Goal: Task Accomplishment & Management: Manage account settings

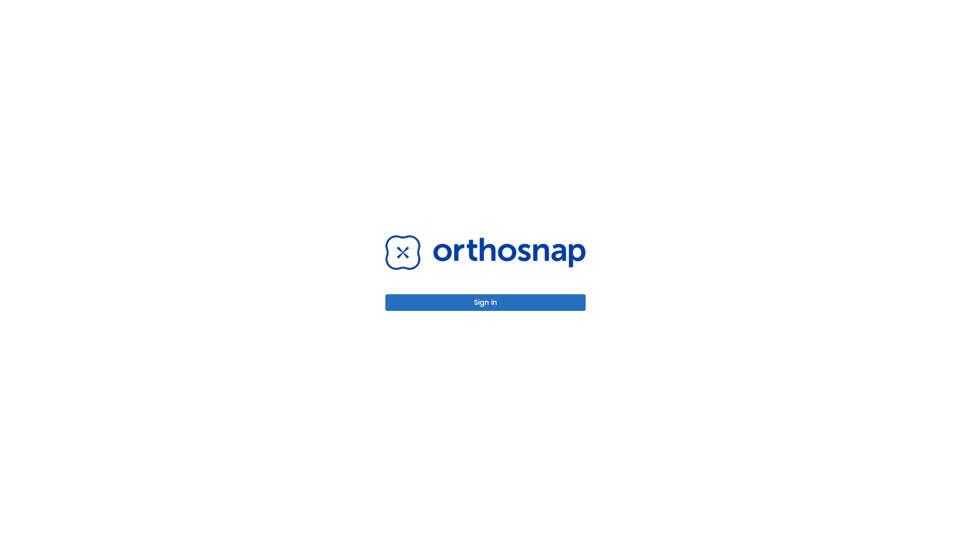
click at [486, 303] on button "Sign in" at bounding box center [485, 302] width 200 height 17
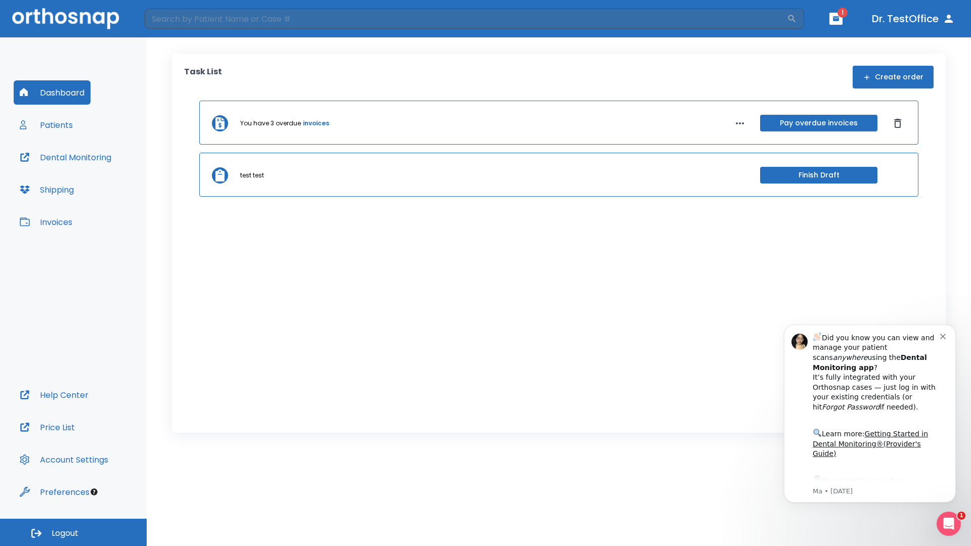
click at [73, 533] on span "Logout" at bounding box center [65, 533] width 27 height 11
